Goal: Complete application form: Complete application form

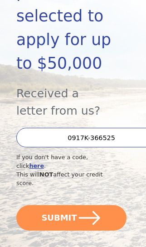
scroll to position [211, 0]
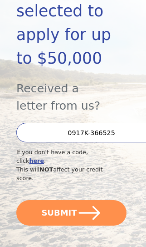
click at [59, 200] on button "SUBMIT" at bounding box center [71, 212] width 110 height 25
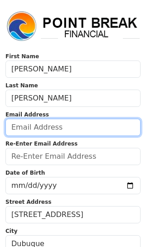
click at [32, 128] on input "email" at bounding box center [72, 127] width 135 height 17
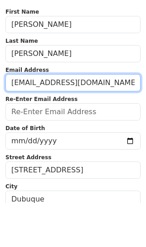
type input "[EMAIL_ADDRESS][DOMAIN_NAME]"
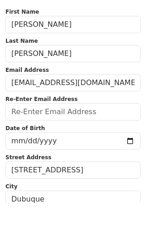
click at [117, 148] on input "email" at bounding box center [72, 156] width 135 height 17
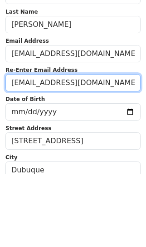
type input "[EMAIL_ADDRESS][DOMAIN_NAME]"
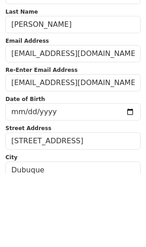
scroll to position [73, 0]
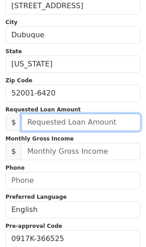
click at [37, 121] on input "text" at bounding box center [80, 122] width 119 height 17
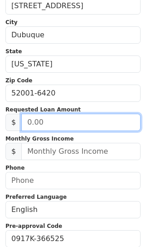
scroll to position [209, 0]
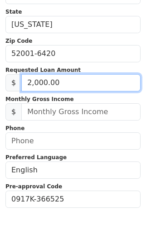
type input "20,000.00"
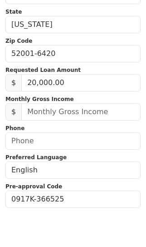
click at [35, 143] on input "text" at bounding box center [80, 151] width 119 height 17
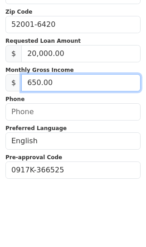
type input "6,500.00"
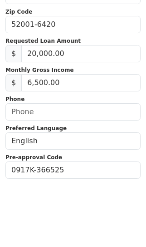
click at [20, 172] on input "text" at bounding box center [72, 180] width 135 height 17
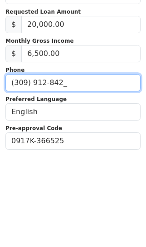
type input "[PHONE_NUMBER]"
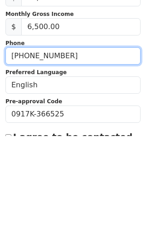
scroll to position [241, 0]
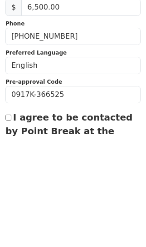
click at [17, 223] on label "I agree to be contacted by Point Break at the email address and phone number I …" at bounding box center [69, 249] width 129 height 52
click at [11, 226] on input "I agree to be contacted by Point Break at the email address and phone number I …" at bounding box center [8, 229] width 6 height 6
checkbox input "true"
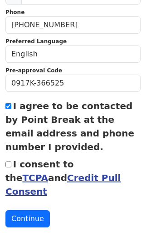
scroll to position [363, 0]
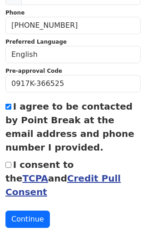
click at [48, 173] on link "TCPA" at bounding box center [35, 178] width 26 height 11
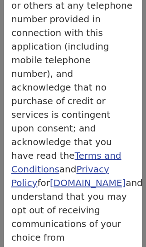
scroll to position [262, 0]
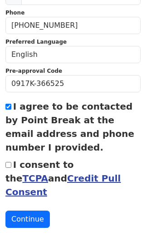
click at [59, 182] on link "Credit Pull Consent" at bounding box center [62, 185] width 115 height 25
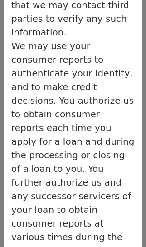
scroll to position [523, 0]
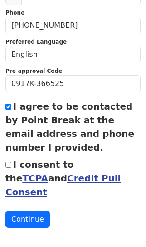
click at [10, 163] on input "I consent to the TCPA and Credit Pull Consent" at bounding box center [8, 165] width 6 height 6
checkbox input "true"
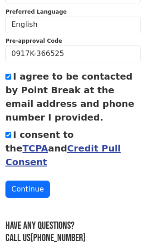
click at [33, 181] on button "Continue" at bounding box center [27, 189] width 45 height 17
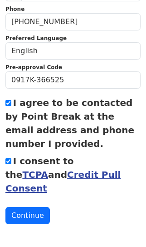
scroll to position [393, 0]
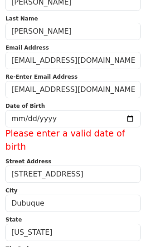
click at [39, 118] on input "date" at bounding box center [72, 118] width 135 height 17
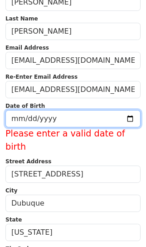
scroll to position [67, 0]
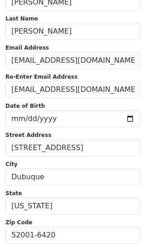
click at [58, 123] on input "1970-07-22" at bounding box center [72, 118] width 135 height 17
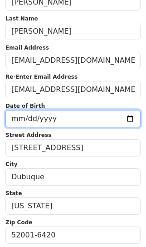
type input "1970-07-26"
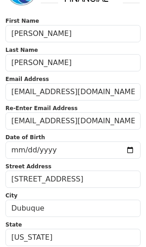
scroll to position [0, 0]
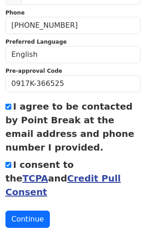
click at [30, 210] on button "Continue" at bounding box center [27, 218] width 45 height 17
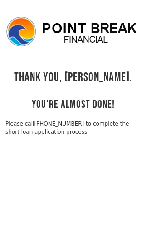
scroll to position [21, 0]
